Goal: Transaction & Acquisition: Purchase product/service

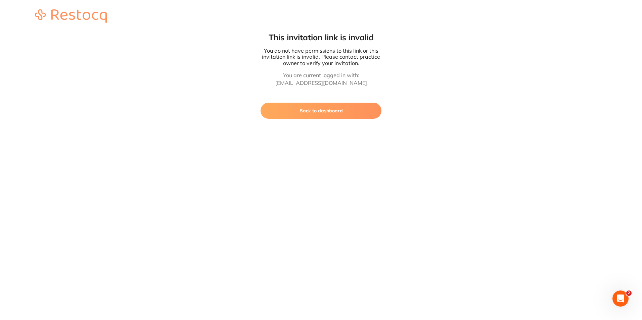
click at [329, 114] on button "Back to dashboard" at bounding box center [321, 111] width 121 height 16
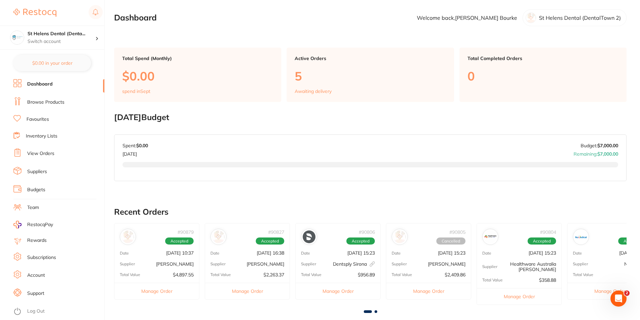
click at [50, 106] on li "Browse Products" at bounding box center [58, 102] width 91 height 10
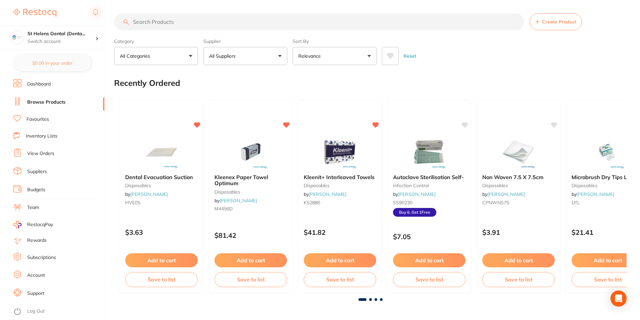
click at [192, 25] on input "search" at bounding box center [319, 21] width 410 height 17
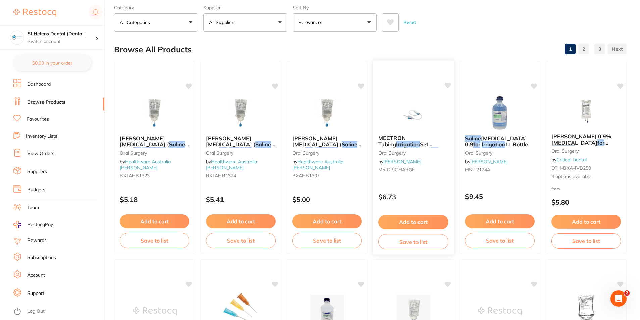
scroll to position [45, 0]
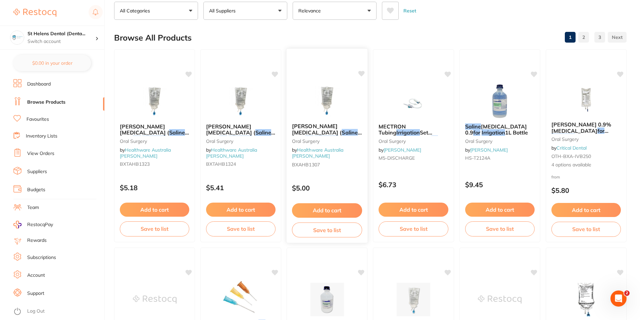
click at [325, 103] on img at bounding box center [327, 101] width 44 height 34
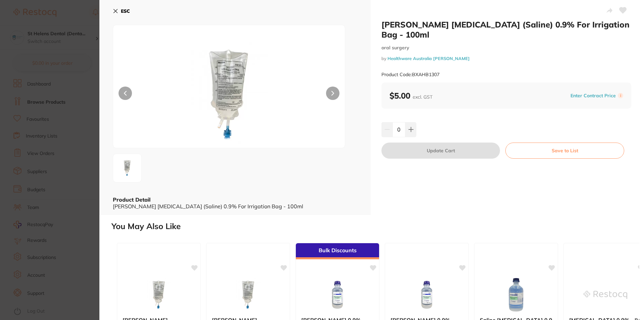
click at [119, 7] on button "ESC" at bounding box center [121, 10] width 17 height 11
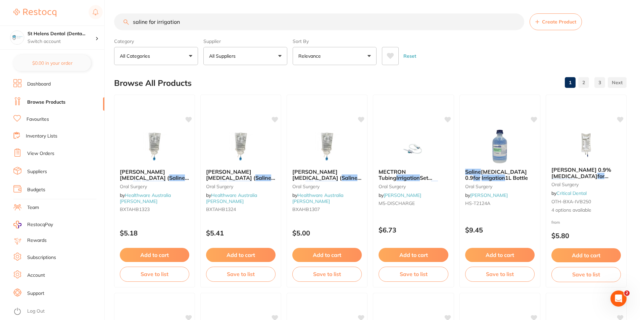
drag, startPoint x: 186, startPoint y: 25, endPoint x: 181, endPoint y: 24, distance: 5.5
click at [182, 24] on input "saline for irrigation" at bounding box center [319, 21] width 410 height 17
drag, startPoint x: 191, startPoint y: 21, endPoint x: 125, endPoint y: 21, distance: 65.5
click at [125, 21] on div "saline for irrigation Create Product" at bounding box center [370, 21] width 513 height 17
paste input "VOCO Ufi Gel Hard Cure Denture Reline Kit CODE: VC2215"
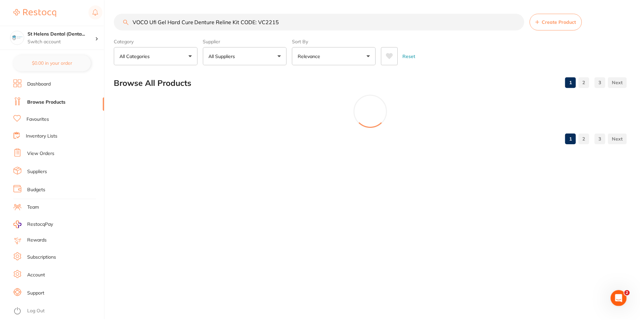
scroll to position [0, 0]
drag, startPoint x: 291, startPoint y: 20, endPoint x: 241, endPoint y: 26, distance: 50.0
click at [241, 26] on input "VOCO Ufi Gel Hard Cure Denture Reline Kit CODE: VC2215" at bounding box center [320, 21] width 412 height 17
type input "VOCO Ufi Gel Hard Cure Denture Reline Kit"
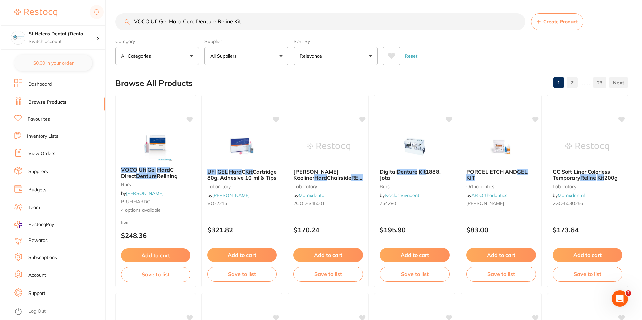
scroll to position [0, 0]
click at [136, 212] on span "4 options available" at bounding box center [155, 210] width 70 height 7
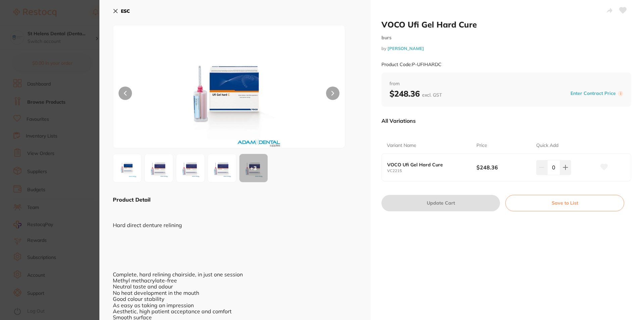
click at [224, 175] on img at bounding box center [222, 168] width 24 height 24
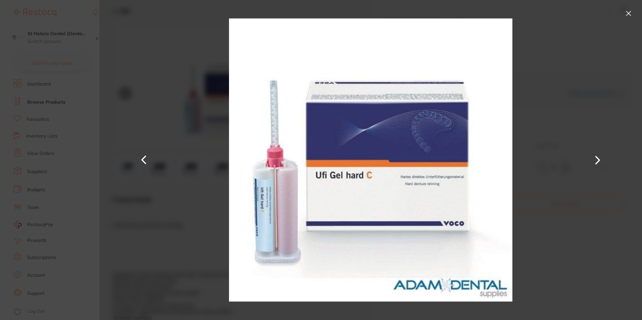
click at [16, 132] on section "VOCO Ufi Gel Hard Cure burs by [PERSON_NAME] Product Code: P-UFIHARDC ESC + 3 P…" at bounding box center [321, 160] width 642 height 320
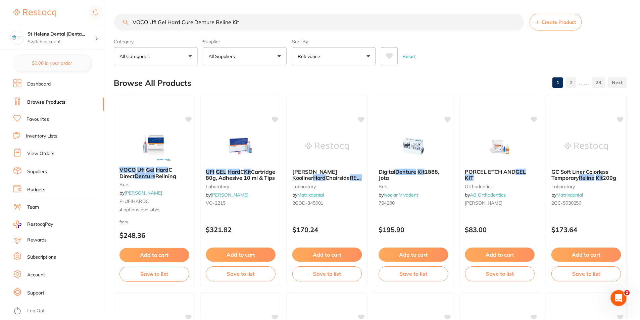
scroll to position [1, 0]
